Goal: Task Accomplishment & Management: Use online tool/utility

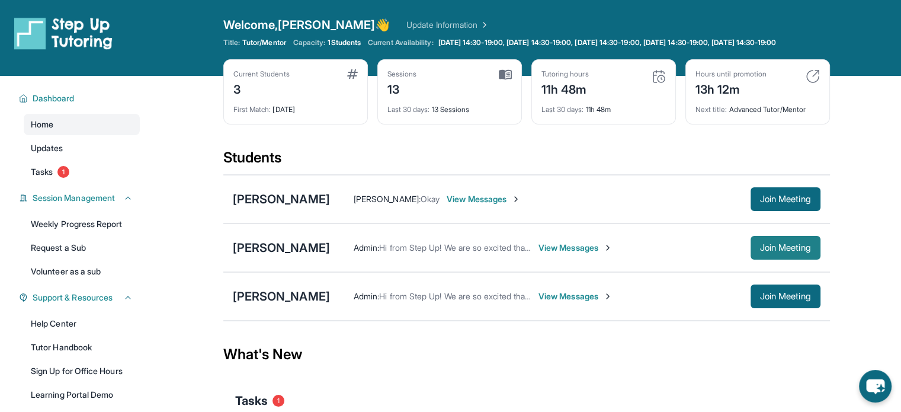
click at [795, 251] on span "Join Meeting" at bounding box center [785, 247] width 51 height 7
